Goal: Navigation & Orientation: Understand site structure

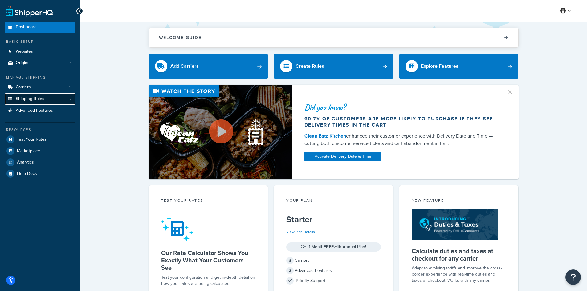
click at [62, 99] on link "Shipping Rules" at bounding box center [40, 98] width 71 height 11
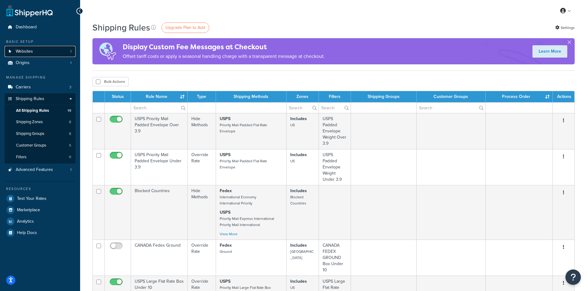
click at [43, 54] on link "Websites 1" at bounding box center [40, 51] width 71 height 11
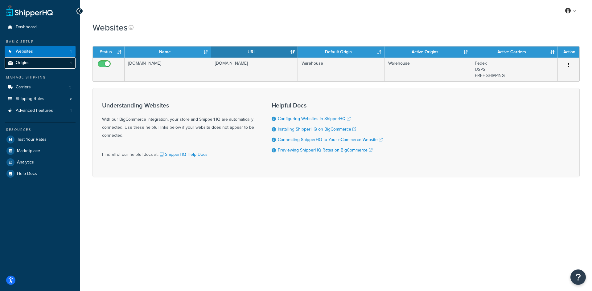
click at [46, 63] on link "Origins 1" at bounding box center [40, 62] width 71 height 11
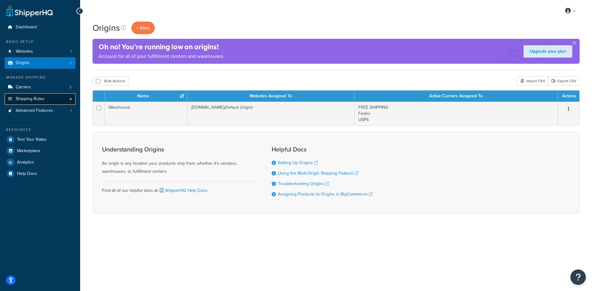
click at [41, 99] on span "Shipping Rules" at bounding box center [30, 98] width 29 height 5
